Goal: Task Accomplishment & Management: Manage account settings

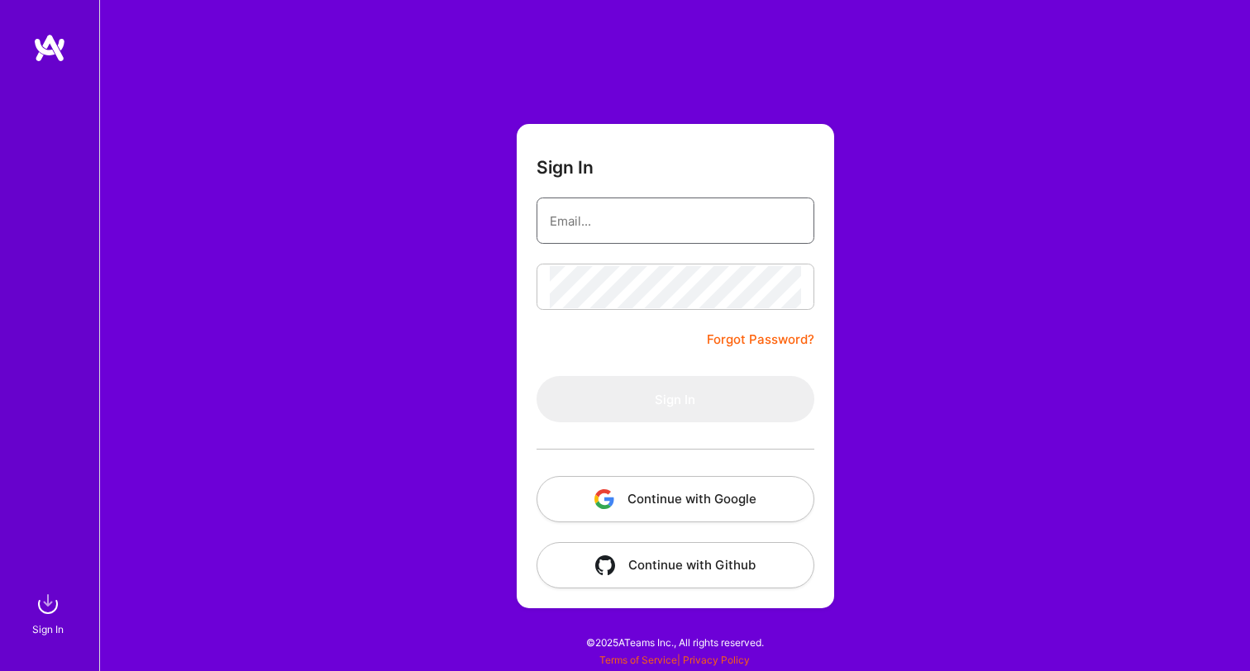
type input "andrew@tuathaconsulting.com"
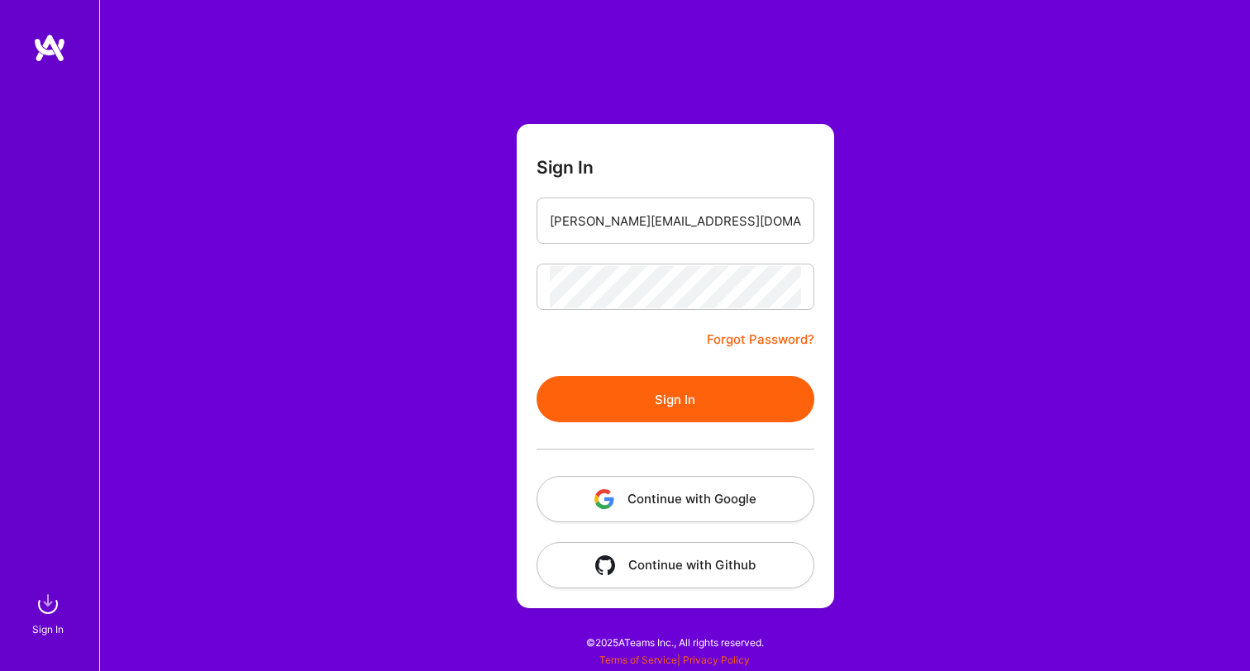
click at [687, 411] on button "Sign In" at bounding box center [676, 399] width 278 height 46
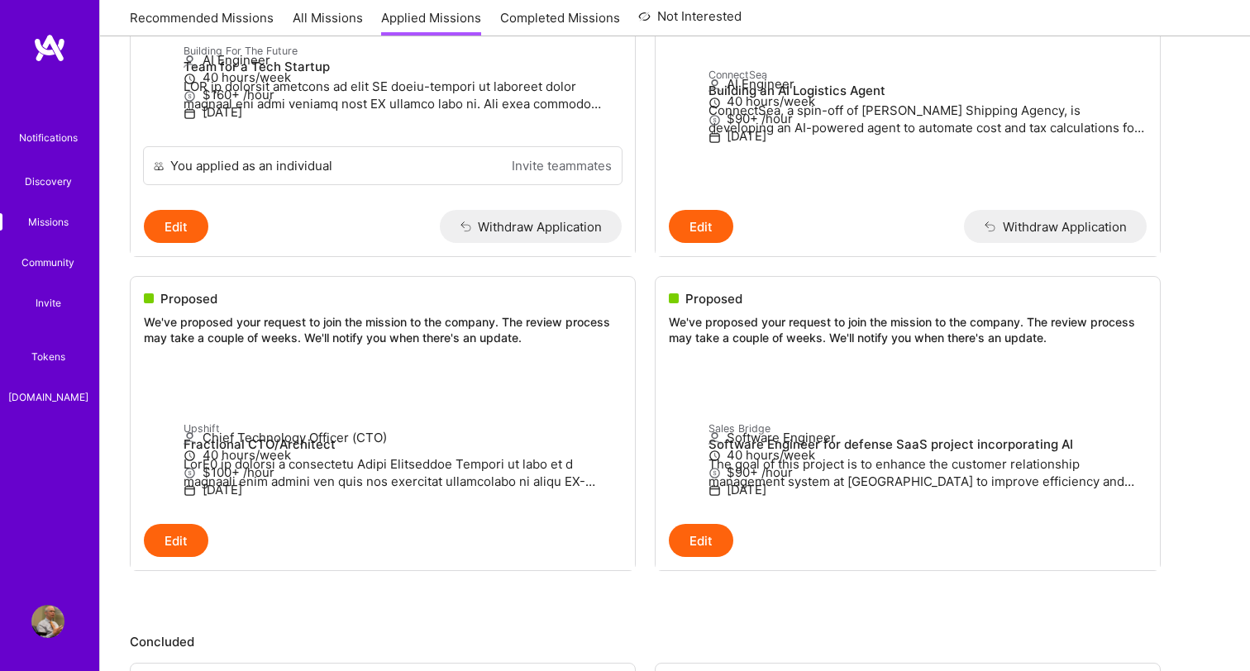
scroll to position [375, 0]
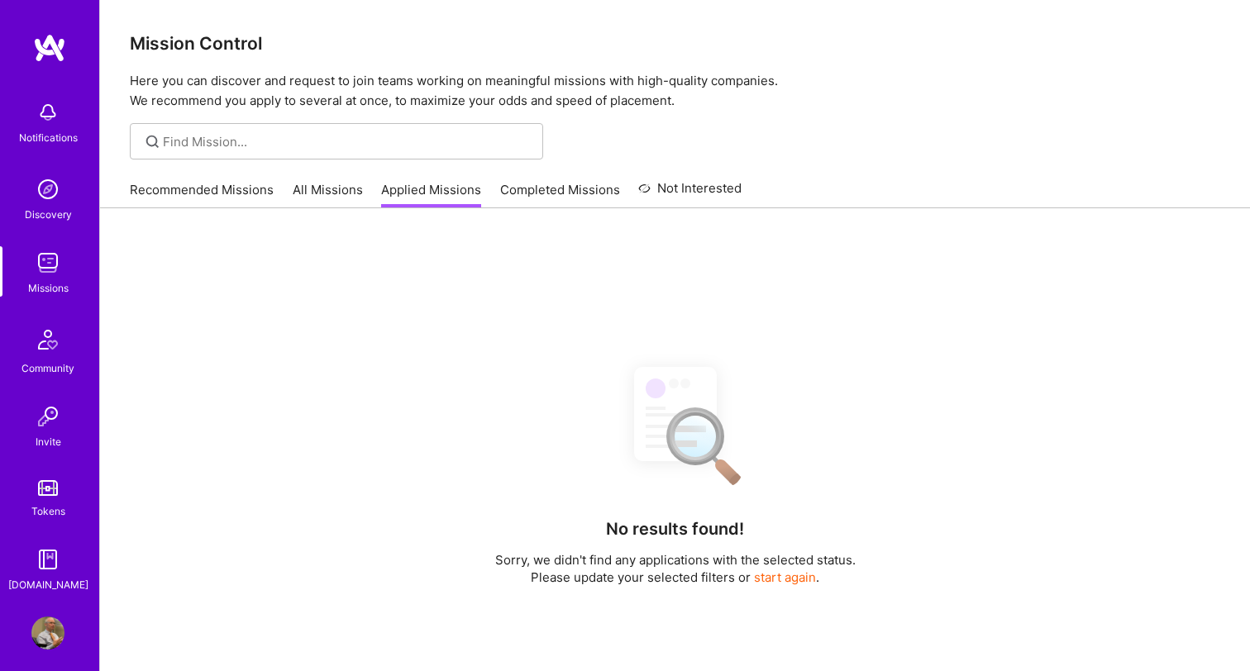
scroll to position [238, 0]
